Goal: Check status: Check status

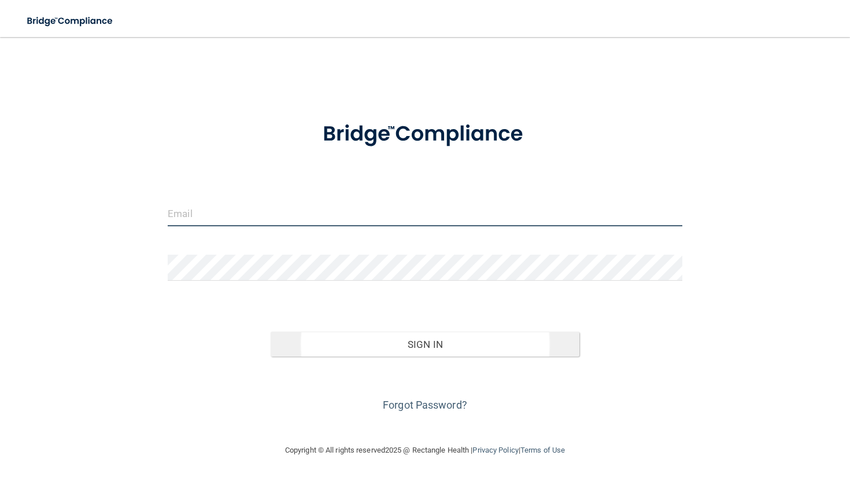
type input "[EMAIL_ADDRESS][DOMAIN_NAME]"
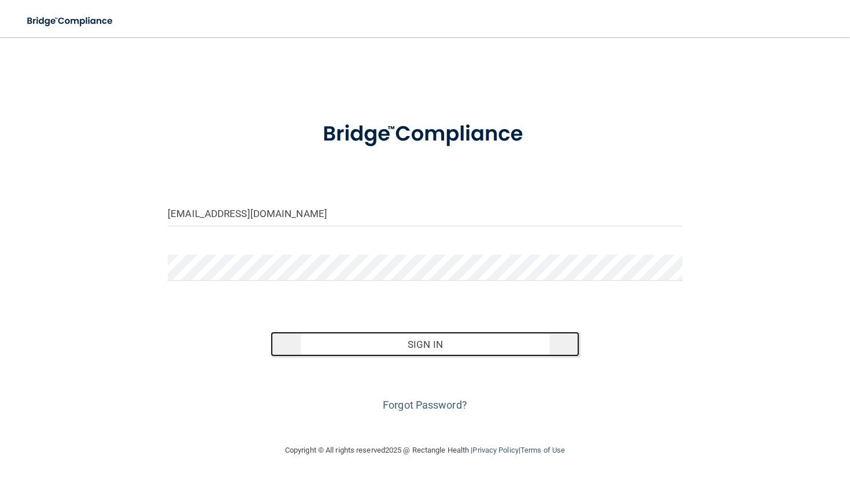
click at [399, 349] on button "Sign In" at bounding box center [425, 343] width 309 height 25
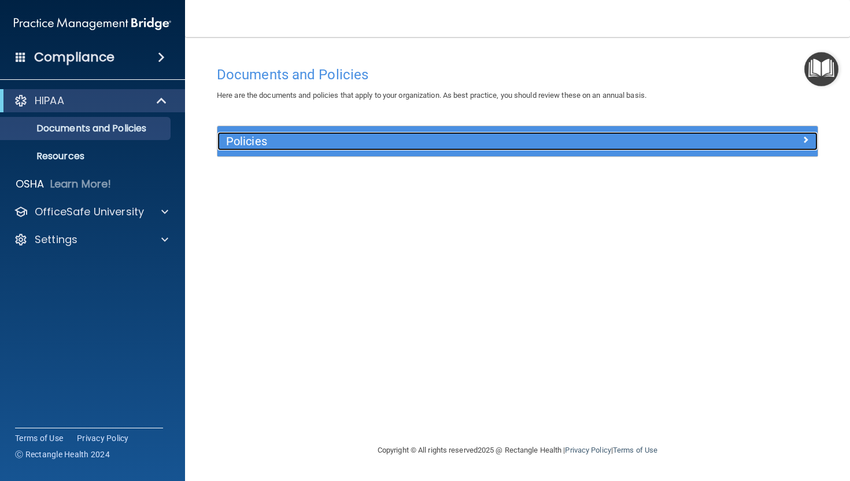
click at [651, 135] on h5 "Policies" at bounding box center [442, 141] width 433 height 13
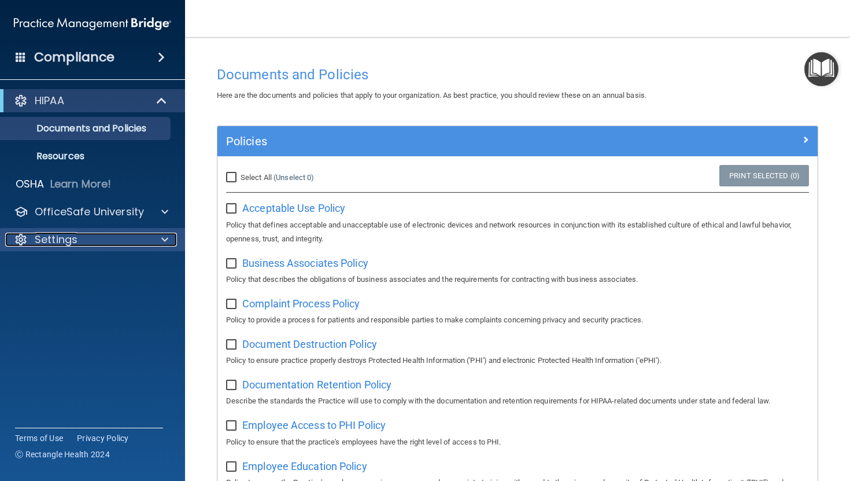
click at [127, 233] on div "Settings" at bounding box center [76, 240] width 143 height 14
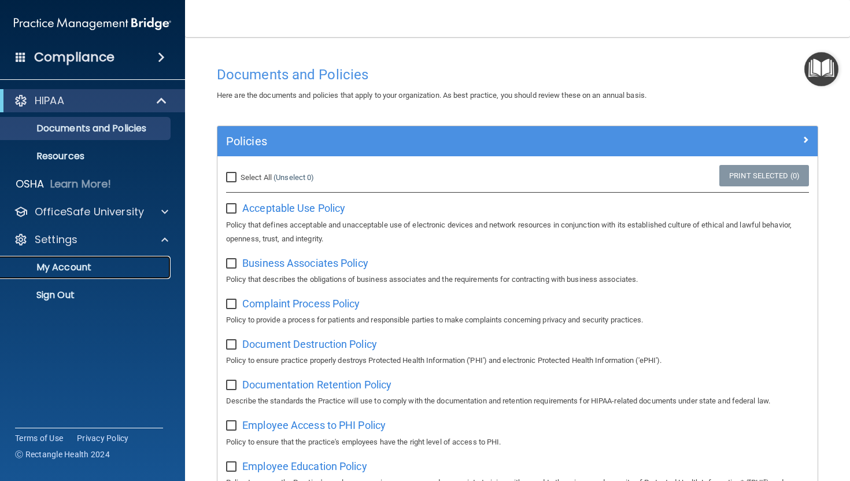
click at [111, 261] on link "My Account" at bounding box center [79, 267] width 182 height 23
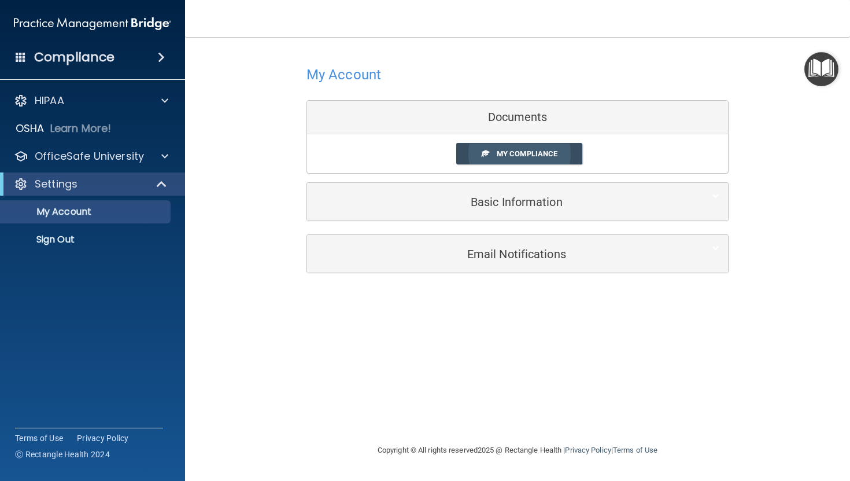
click at [470, 151] on link "My Compliance" at bounding box center [519, 153] width 127 height 21
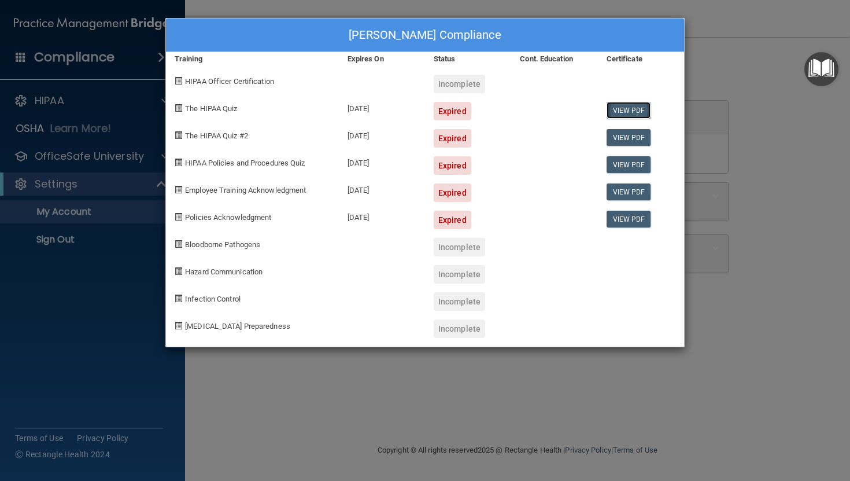
click at [630, 104] on link "View PDF" at bounding box center [629, 110] width 45 height 17
click at [454, 112] on div "Expired" at bounding box center [453, 111] width 38 height 19
click at [454, 123] on div "Expired" at bounding box center [468, 133] width 86 height 27
click at [454, 150] on div "Expired" at bounding box center [468, 161] width 86 height 27
click at [448, 189] on div "Expired" at bounding box center [453, 192] width 38 height 19
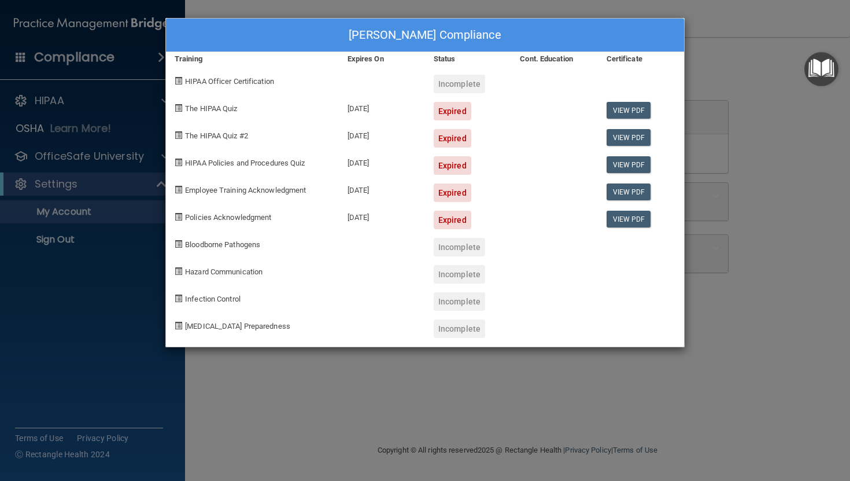
click at [448, 210] on div "Expired" at bounding box center [468, 215] width 86 height 27
click at [618, 139] on link "View PDF" at bounding box center [629, 137] width 45 height 17
click at [84, 241] on div "[PERSON_NAME] Compliance Training Expires On Status Cont. Education Certificate…" at bounding box center [425, 240] width 850 height 481
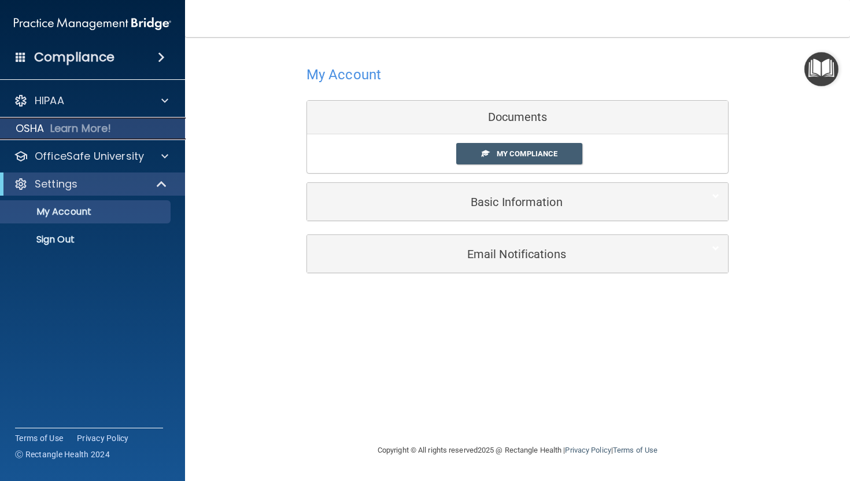
click at [80, 126] on p "Learn More!" at bounding box center [80, 128] width 61 height 14
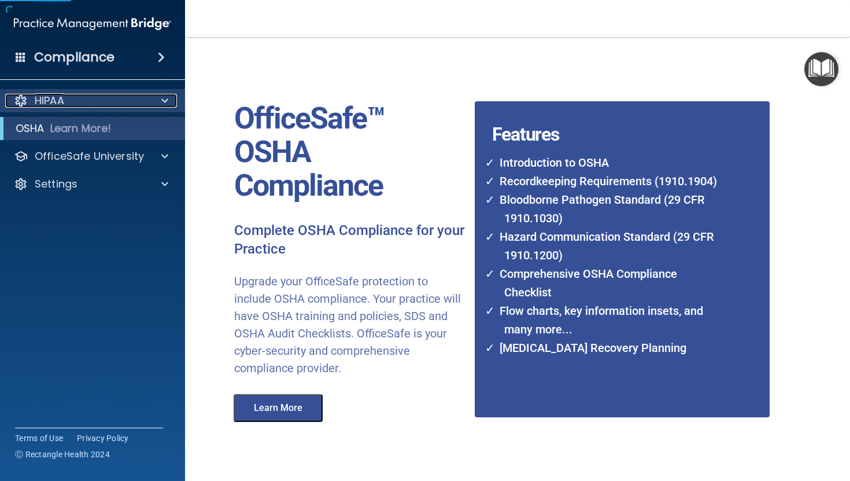
click at [89, 106] on div "HIPAA" at bounding box center [76, 101] width 143 height 14
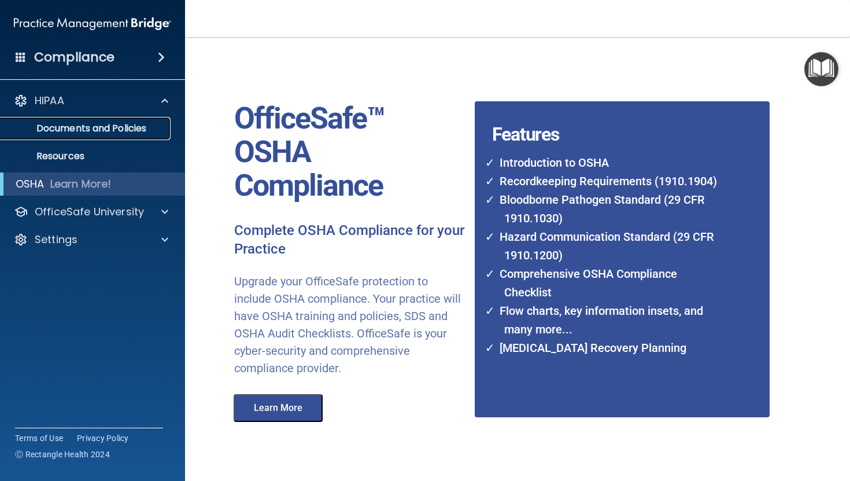
click at [94, 123] on p "Documents and Policies" at bounding box center [87, 129] width 158 height 12
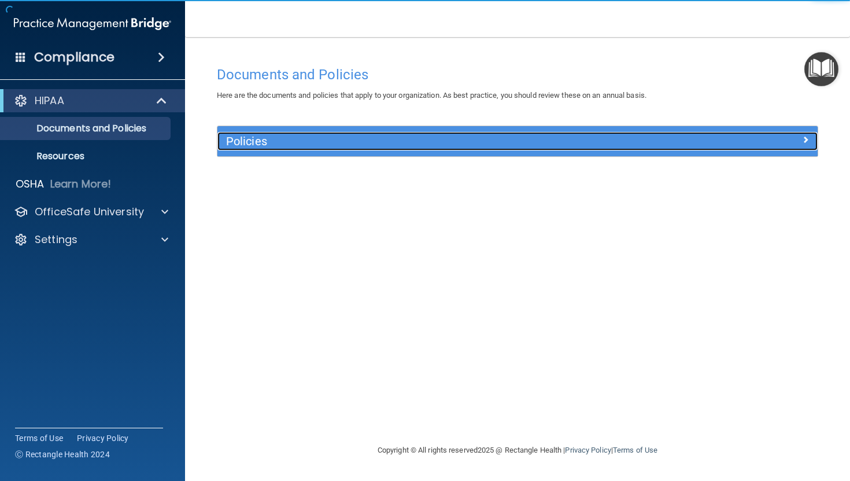
click at [271, 137] on h5 "Policies" at bounding box center [442, 141] width 433 height 13
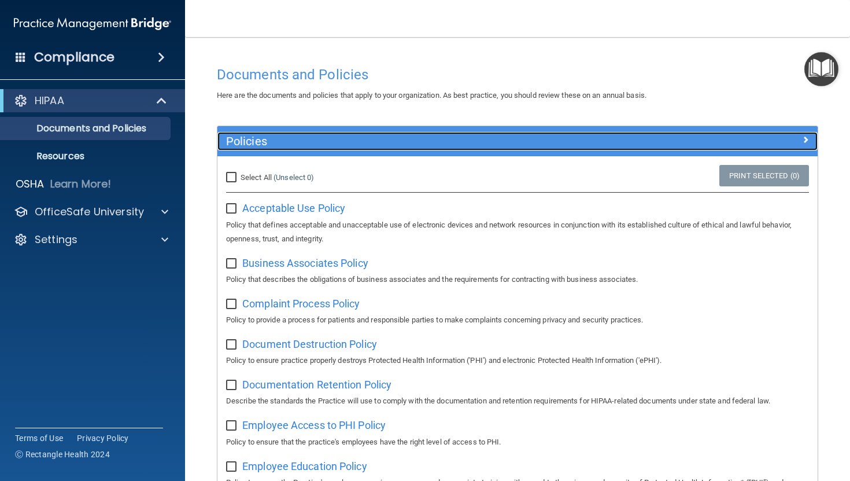
click at [271, 136] on h5 "Policies" at bounding box center [442, 141] width 433 height 13
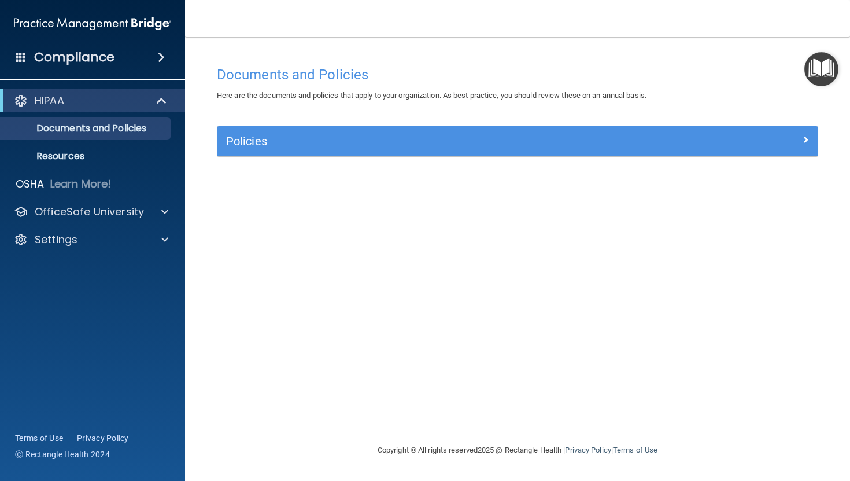
click at [504, 152] on div "Policies" at bounding box center [517, 141] width 600 height 30
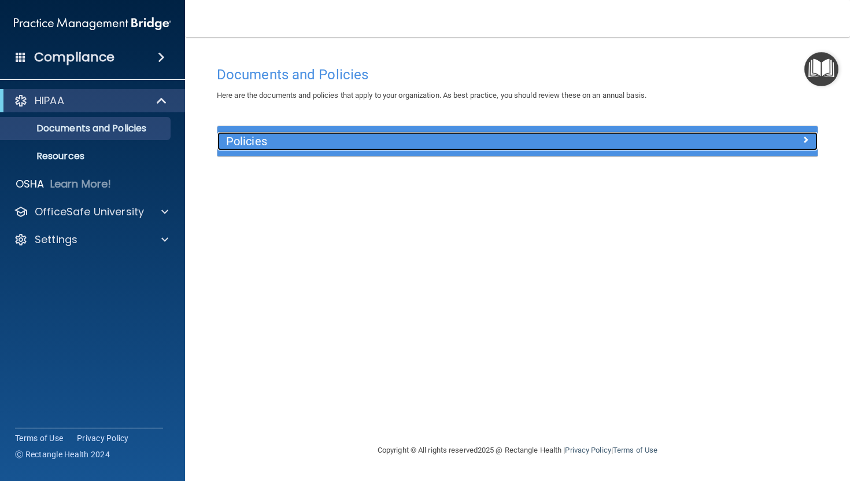
click at [587, 135] on h5 "Policies" at bounding box center [442, 141] width 433 height 13
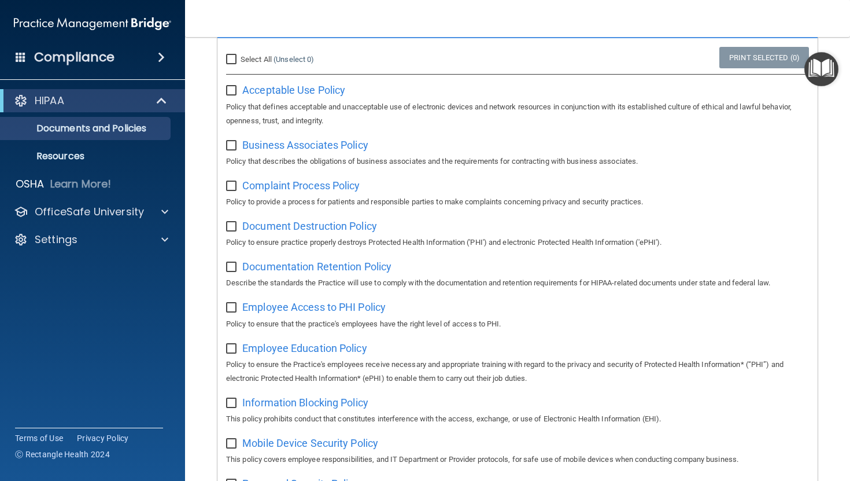
scroll to position [108, 0]
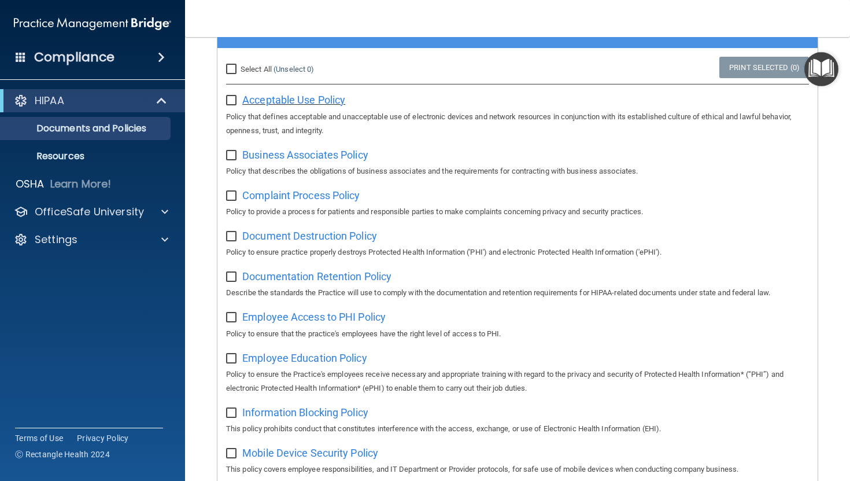
click at [324, 100] on span "Acceptable Use Policy" at bounding box center [293, 100] width 103 height 12
